Goal: Find specific page/section: Find specific page/section

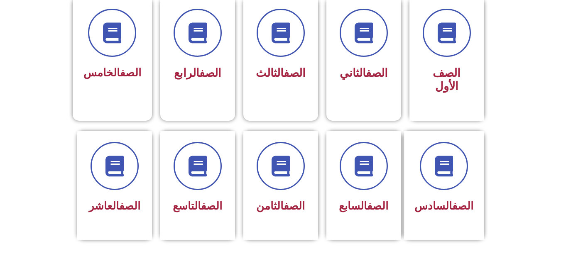
scroll to position [236, 0]
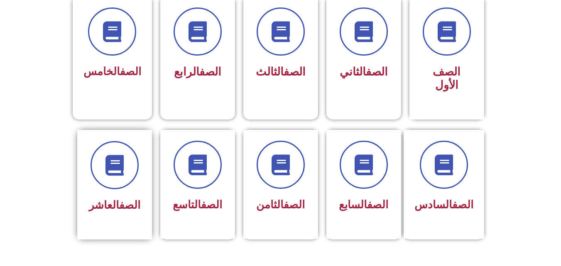
click at [138, 176] on div at bounding box center [114, 165] width 52 height 48
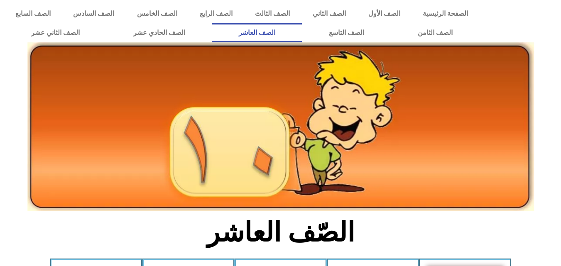
click at [322, 238] on h2 "الصّف العاشر" at bounding box center [280, 232] width 275 height 32
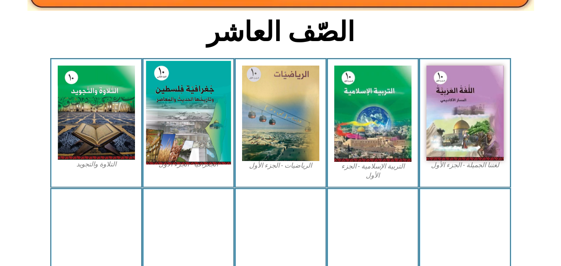
scroll to position [201, 0]
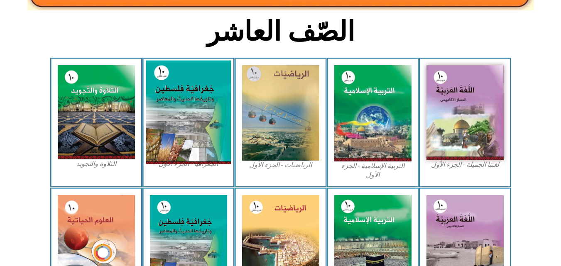
click at [205, 148] on img at bounding box center [188, 113] width 85 height 104
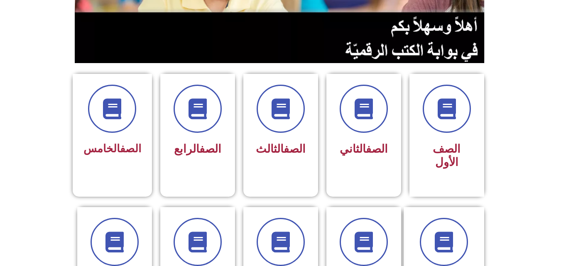
scroll to position [159, 0]
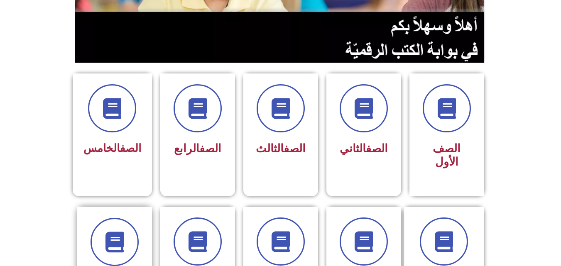
click at [129, 218] on div at bounding box center [114, 242] width 52 height 48
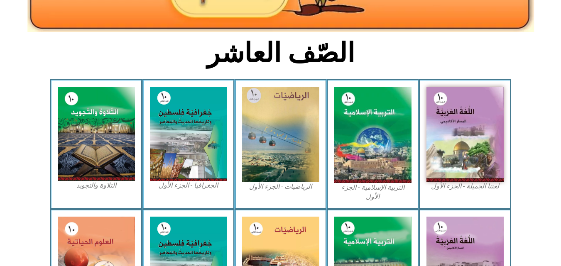
scroll to position [180, 0]
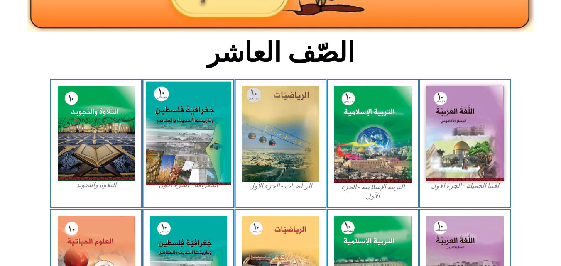
click at [192, 108] on img at bounding box center [188, 134] width 85 height 104
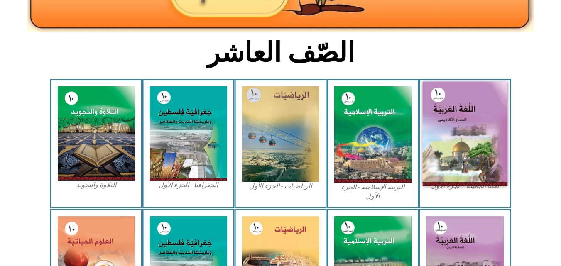
click at [442, 134] on img at bounding box center [464, 134] width 85 height 105
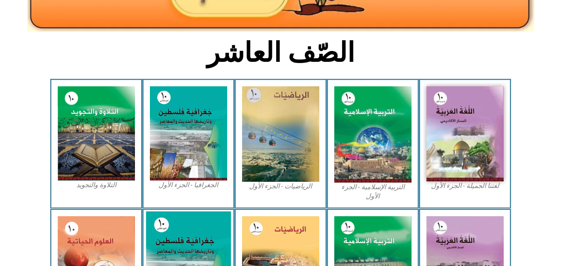
click at [192, 236] on img at bounding box center [188, 264] width 85 height 106
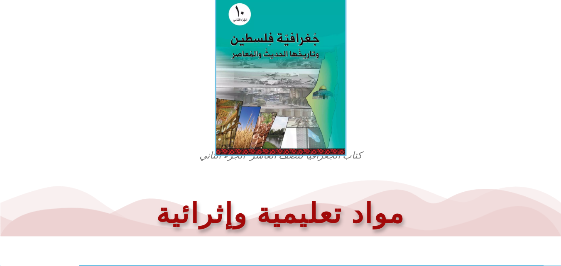
scroll to position [246, 0]
click at [323, 127] on img at bounding box center [281, 74] width 132 height 164
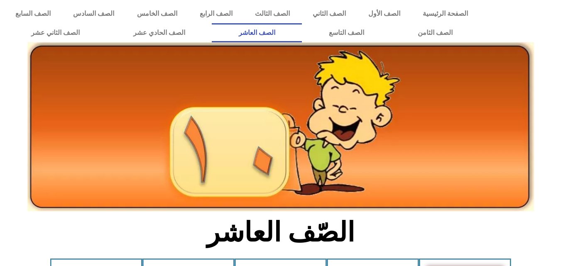
scroll to position [180, 0]
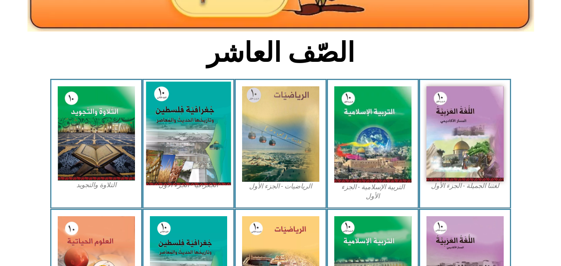
click at [198, 99] on img at bounding box center [188, 134] width 85 height 104
